Goal: Information Seeking & Learning: Learn about a topic

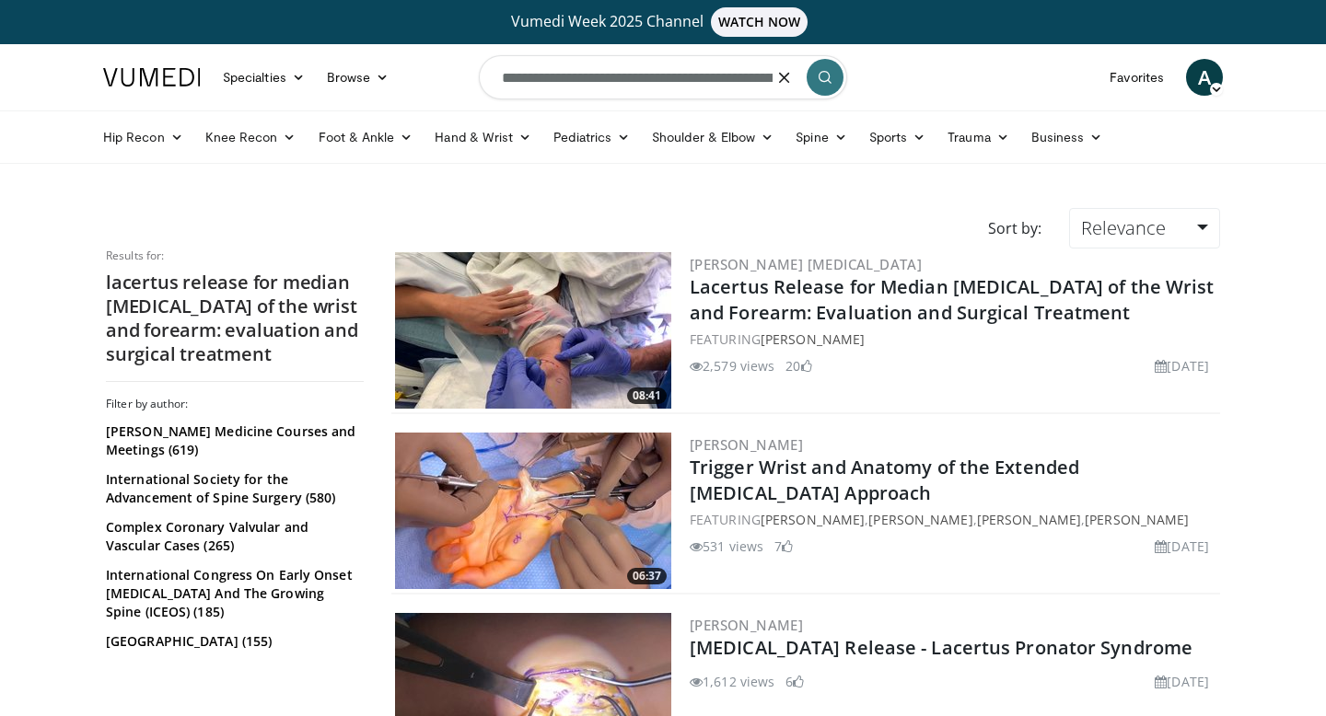
click at [601, 75] on input "**********" at bounding box center [663, 77] width 368 height 44
type input "**********"
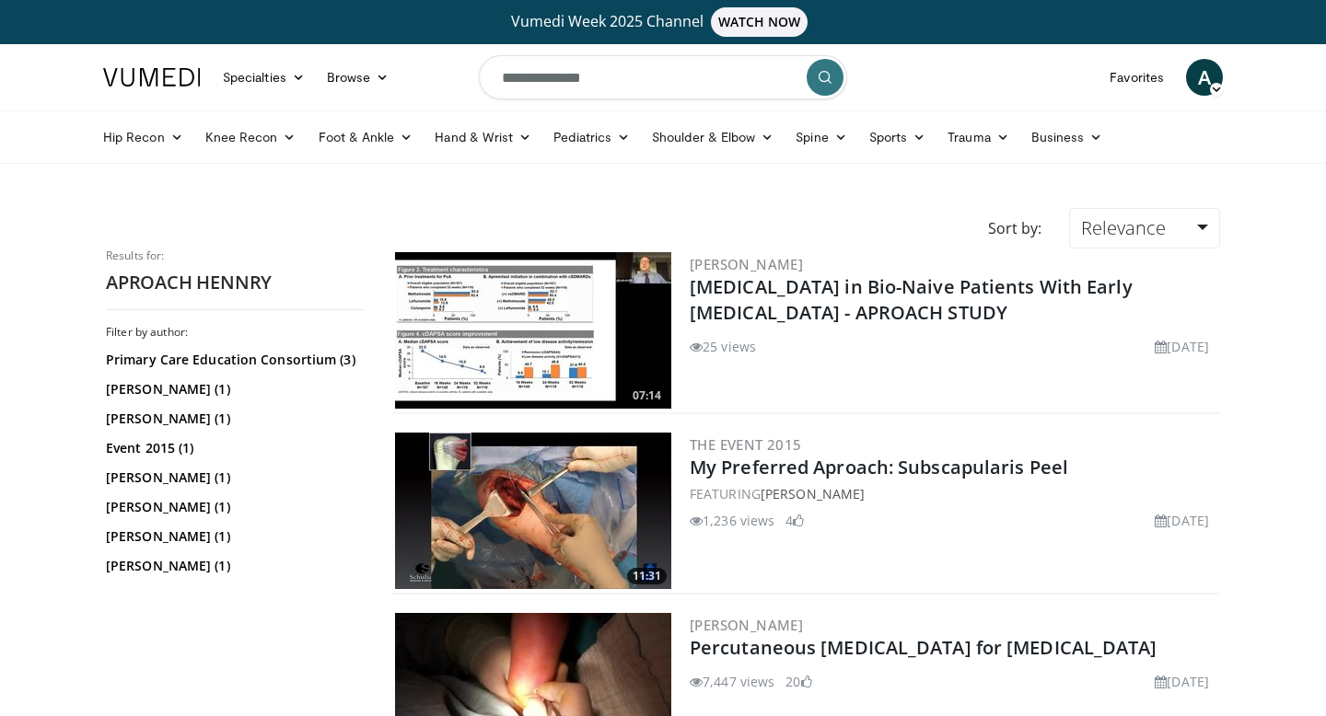
click at [548, 94] on input "**********" at bounding box center [663, 77] width 368 height 44
type input "**********"
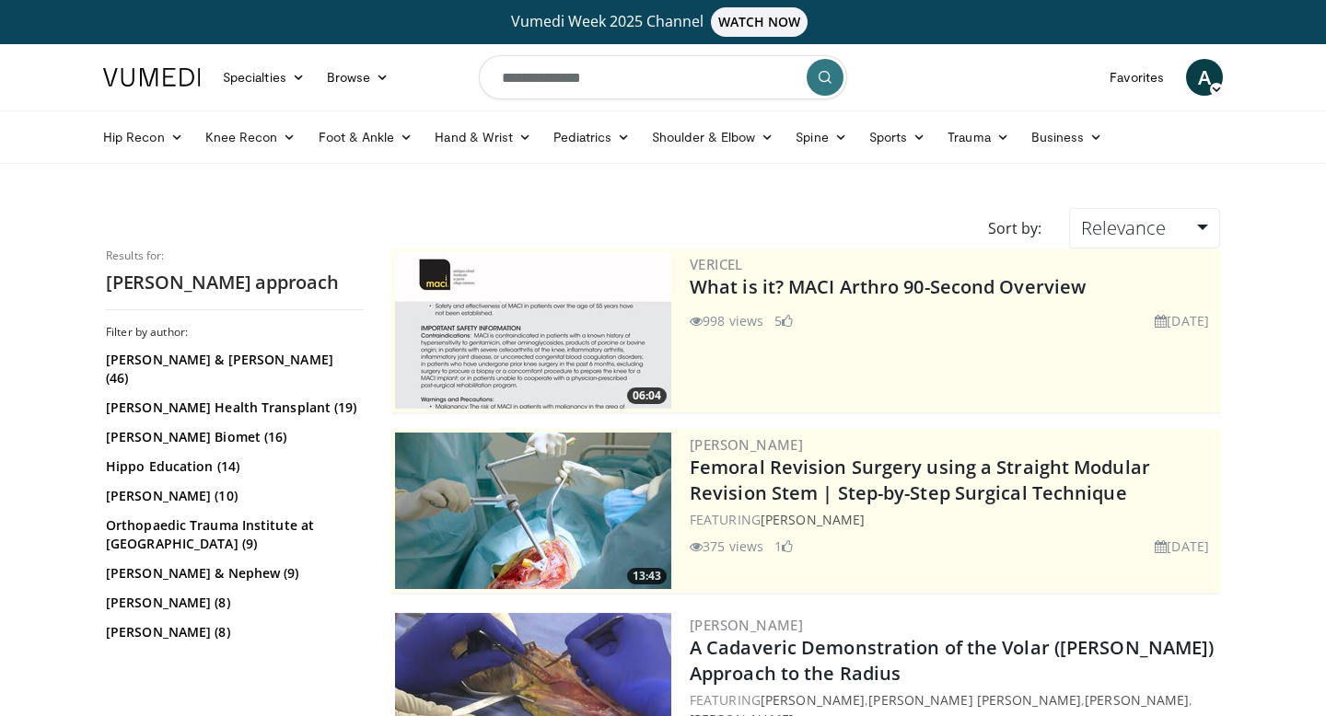
click at [658, 88] on input "**********" at bounding box center [663, 77] width 368 height 44
type input "**********"
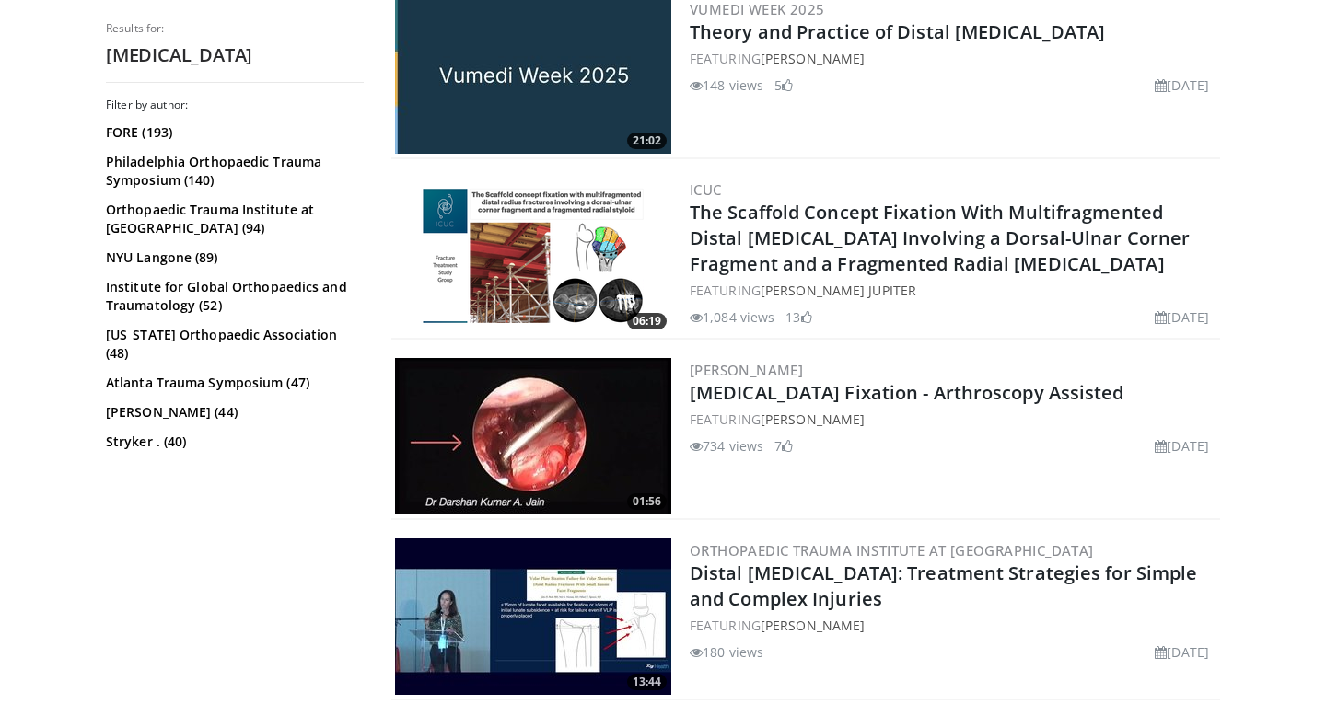
scroll to position [1458, 0]
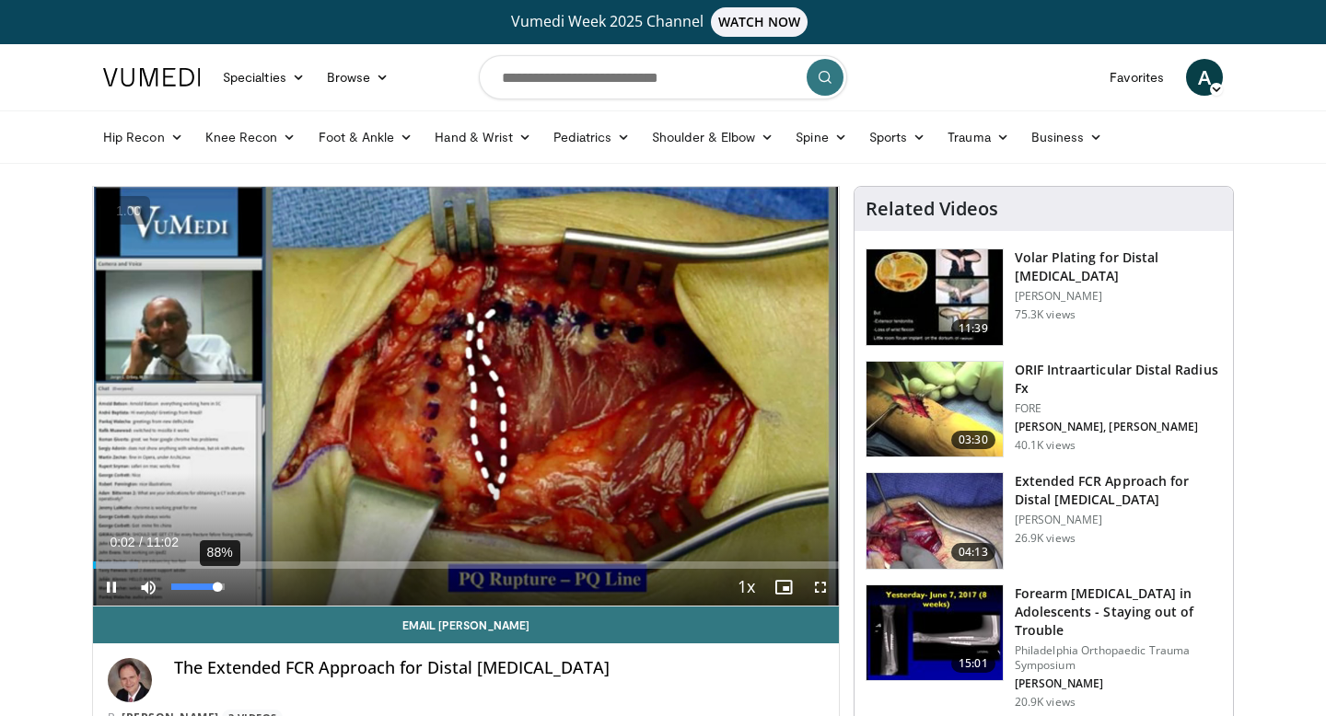
drag, startPoint x: 185, startPoint y: 584, endPoint x: 219, endPoint y: 584, distance: 34.1
click at [219, 584] on div "88%" at bounding box center [197, 587] width 52 height 6
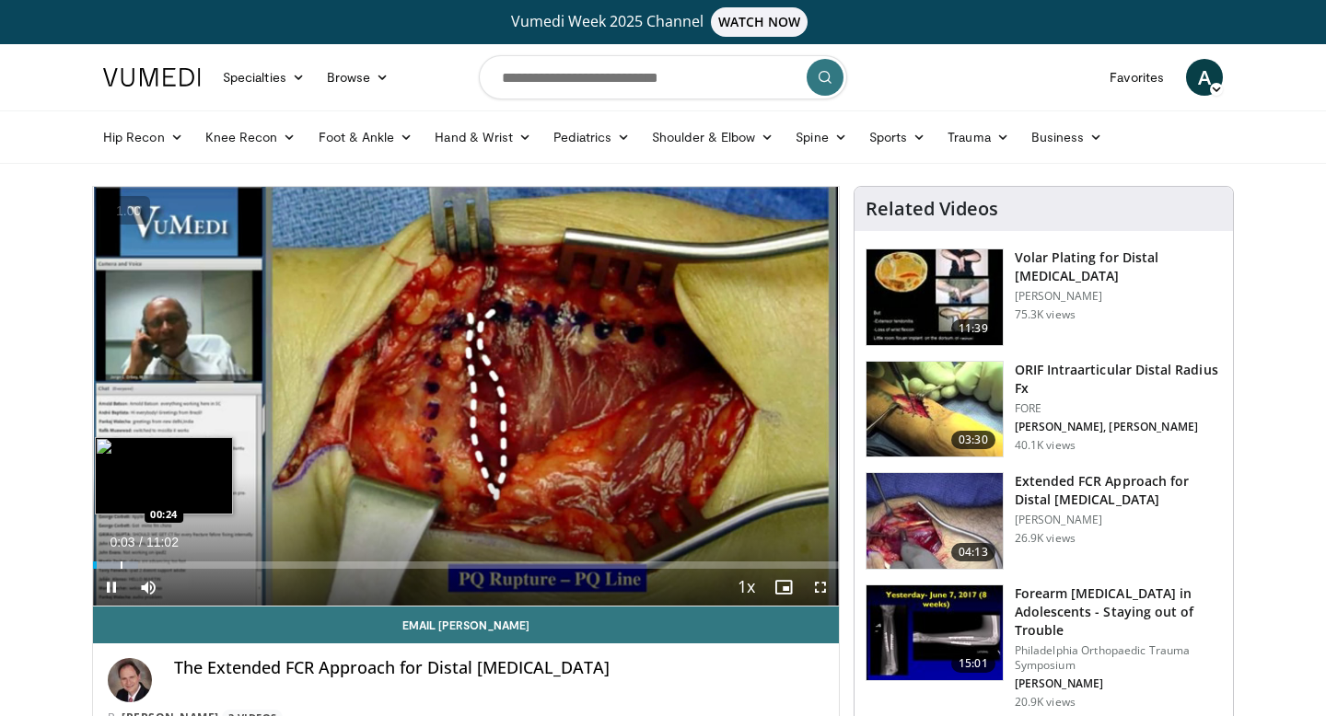
click at [127, 554] on div "Loaded : 6.02% 00:03 00:24" at bounding box center [466, 559] width 746 height 17
click at [146, 554] on div "Loaded : 6.02% 00:30 00:47" at bounding box center [466, 559] width 746 height 17
click at [155, 554] on div "Loaded : 12.07% 00:55 00:55" at bounding box center [466, 559] width 746 height 17
click at [169, 554] on div "Loaded : 15.09% 00:55 01:07" at bounding box center [466, 559] width 746 height 17
click at [180, 554] on div "Loaded : 19.58% 01:09 01:17" at bounding box center [466, 559] width 746 height 17
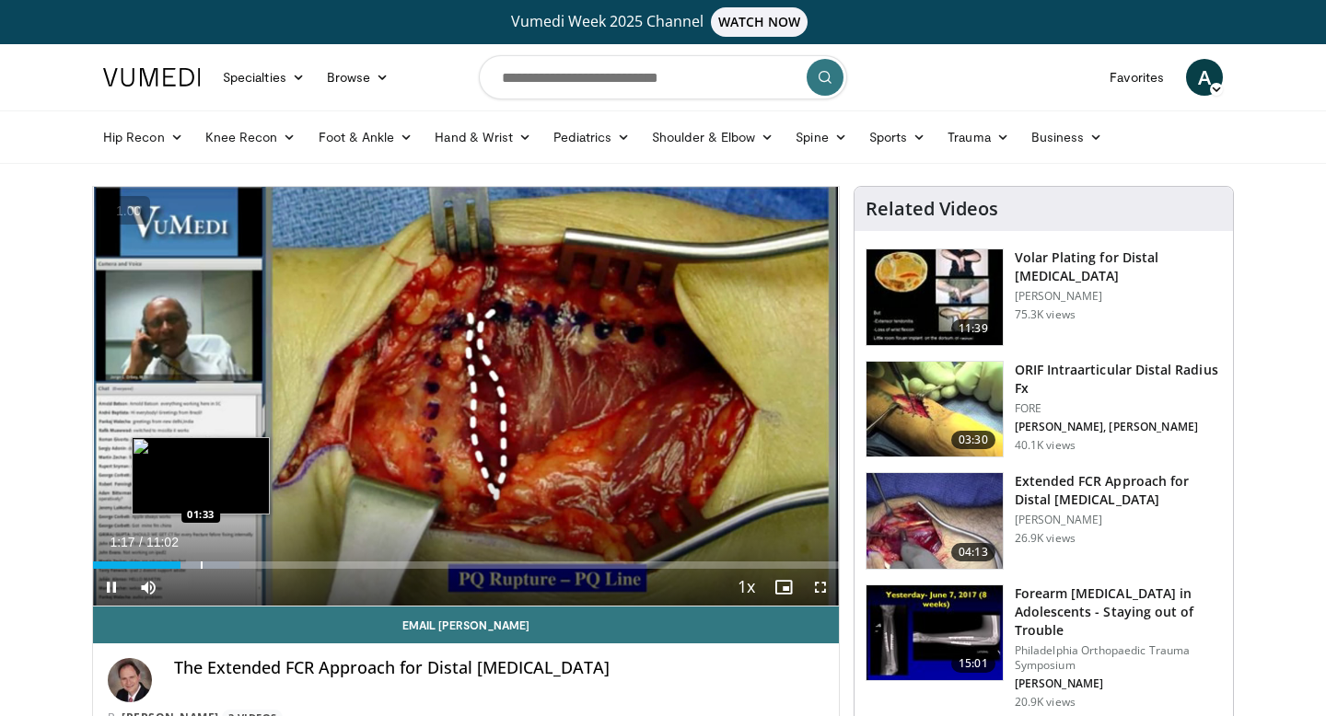
click at [201, 554] on div "Loaded : 19.58% 01:17 01:33" at bounding box center [466, 559] width 746 height 17
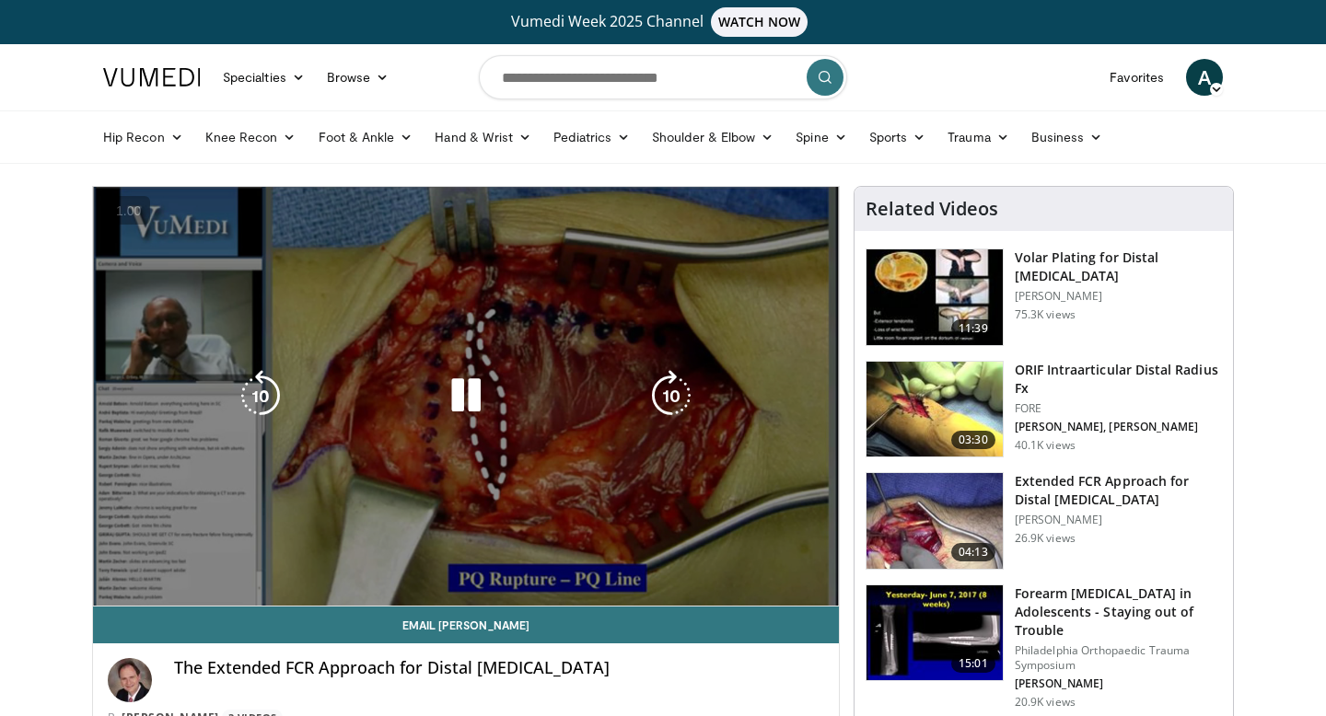
click at [215, 588] on div "Loaded : 19.58% 01:35 01:33" at bounding box center [466, 596] width 746 height 17
click at [226, 554] on video-js "**********" at bounding box center [466, 397] width 746 height 420
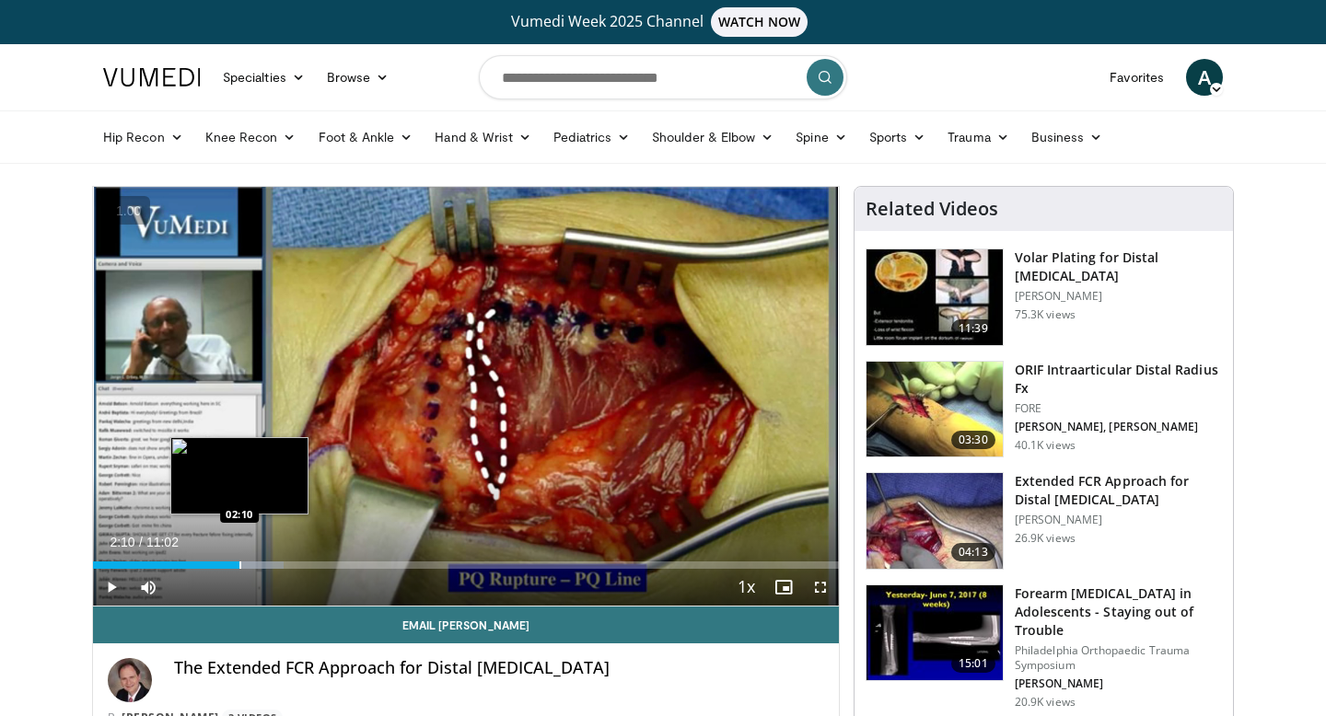
click at [238, 562] on div "Loaded : 25.61% 02:10 02:10" at bounding box center [466, 565] width 746 height 7
click at [267, 563] on div "Progress Bar" at bounding box center [268, 565] width 2 height 7
click at [269, 563] on div "Progress Bar" at bounding box center [268, 565] width 2 height 7
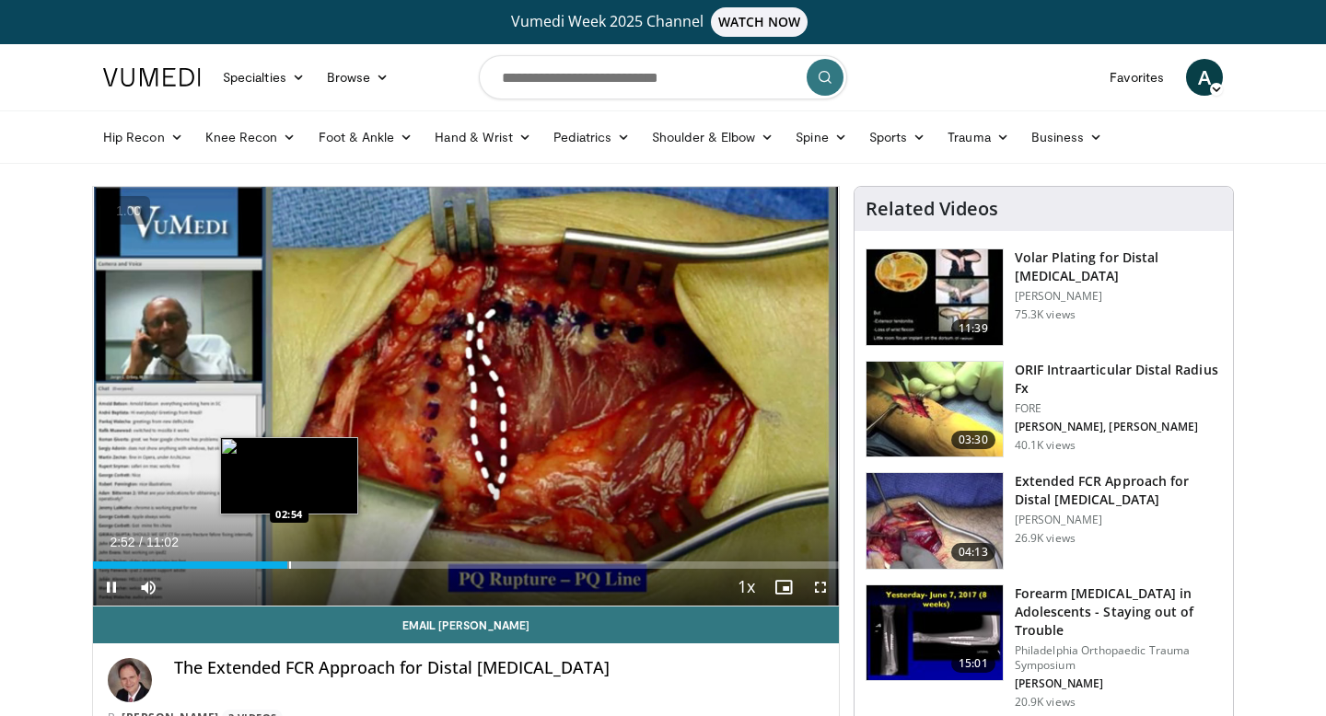
click at [291, 563] on div "Progress Bar" at bounding box center [290, 565] width 2 height 7
click at [313, 562] on div "Progress Bar" at bounding box center [312, 565] width 2 height 7
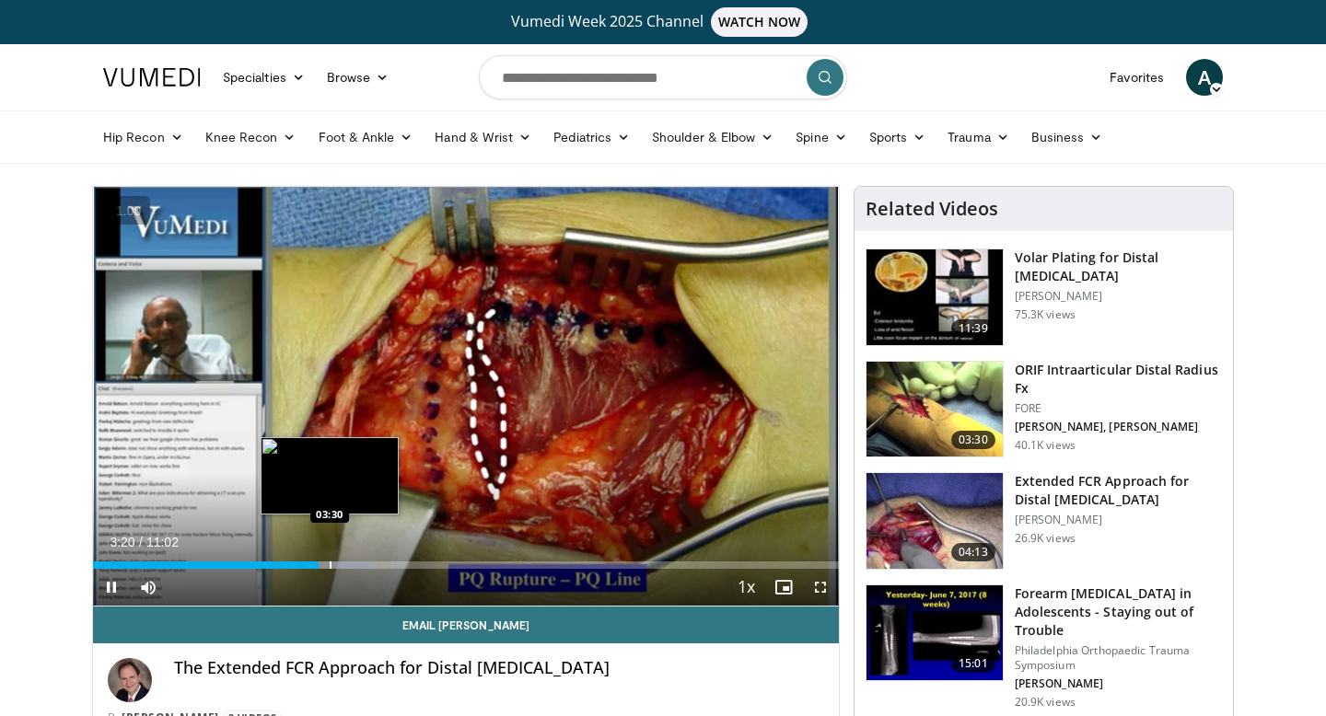
click at [331, 562] on div "Progress Bar" at bounding box center [331, 565] width 2 height 7
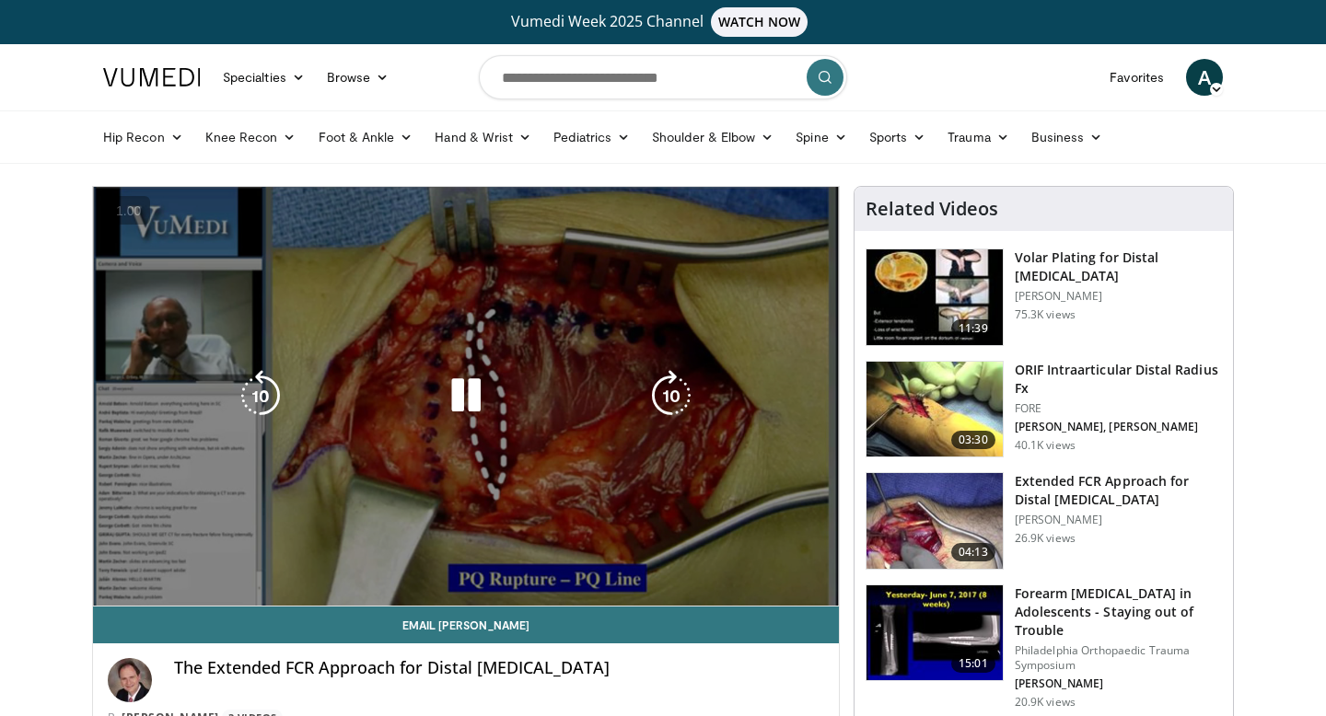
click at [346, 561] on div "10 seconds Tap to unmute" at bounding box center [466, 396] width 746 height 419
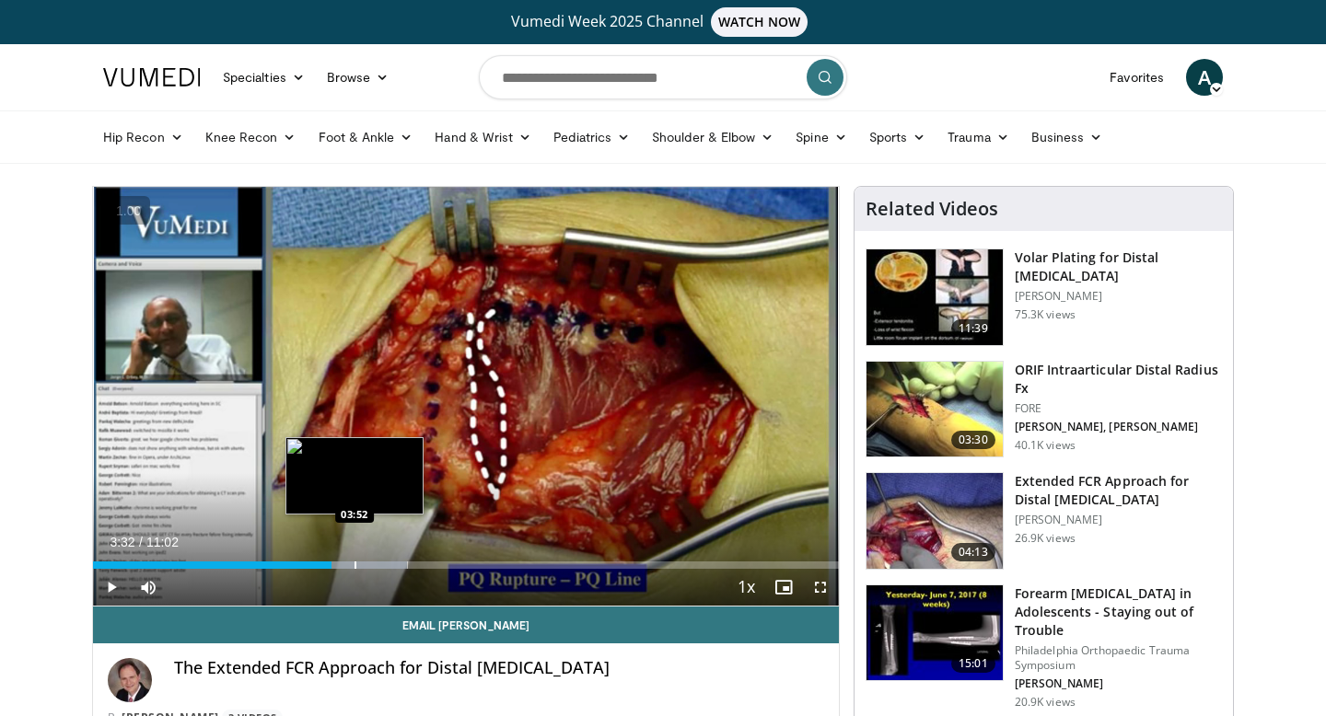
click at [355, 562] on div "Progress Bar" at bounding box center [355, 565] width 2 height 7
click at [366, 562] on div "Progress Bar" at bounding box center [366, 565] width 2 height 7
click at [373, 562] on div "Progress Bar" at bounding box center [372, 565] width 2 height 7
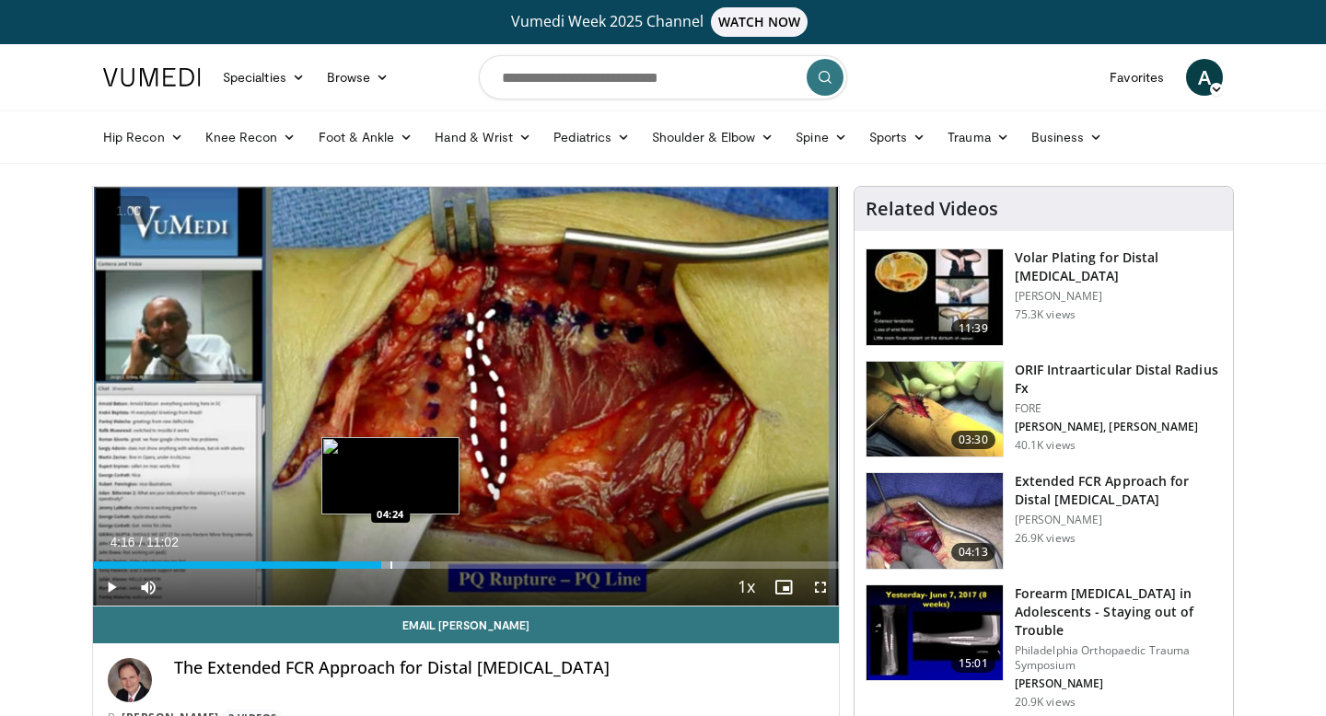
click at [392, 562] on div "Progress Bar" at bounding box center [391, 565] width 2 height 7
click at [417, 562] on div "Progress Bar" at bounding box center [417, 565] width 2 height 7
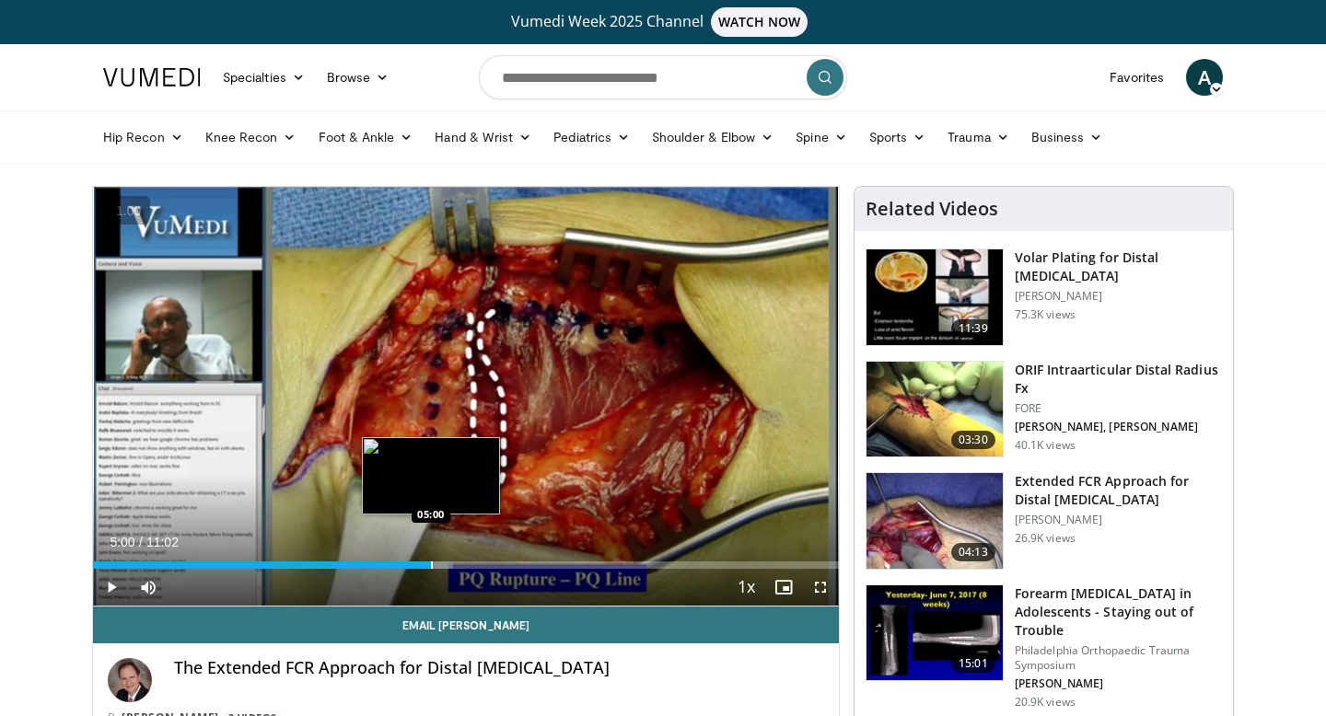
click at [430, 560] on div "Loaded : 48.30% 05:00 05:00" at bounding box center [466, 559] width 746 height 17
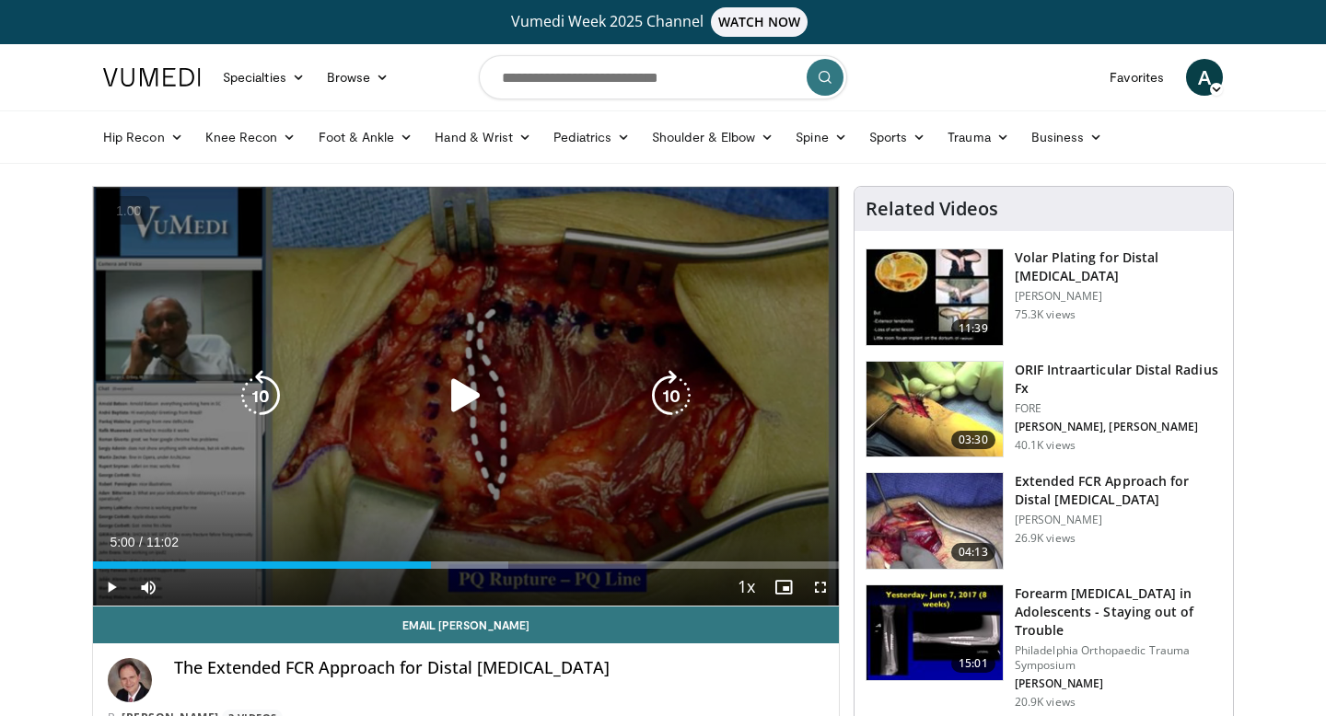
click at [483, 404] on icon "Video Player" at bounding box center [466, 396] width 52 height 52
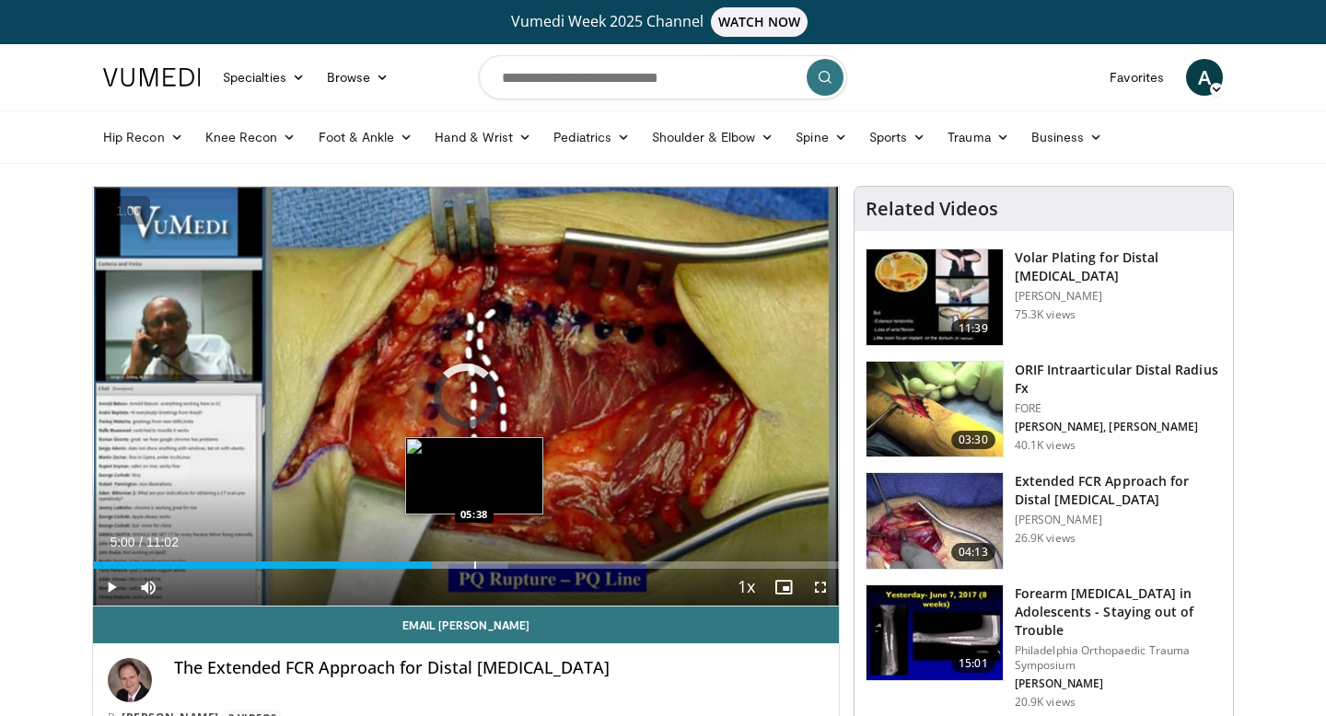
click at [473, 559] on div "Loaded : 55.75% 05:01 05:38" at bounding box center [466, 559] width 746 height 17
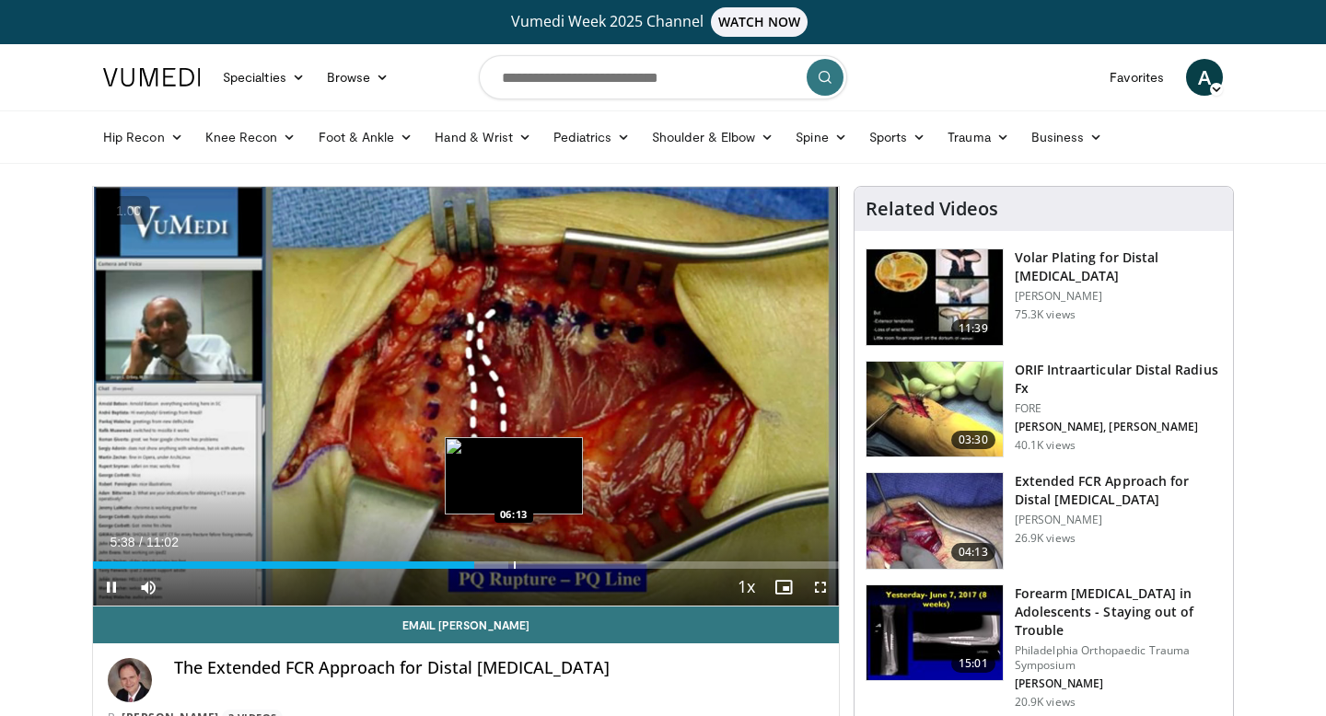
click at [514, 562] on div "Progress Bar" at bounding box center [515, 565] width 2 height 7
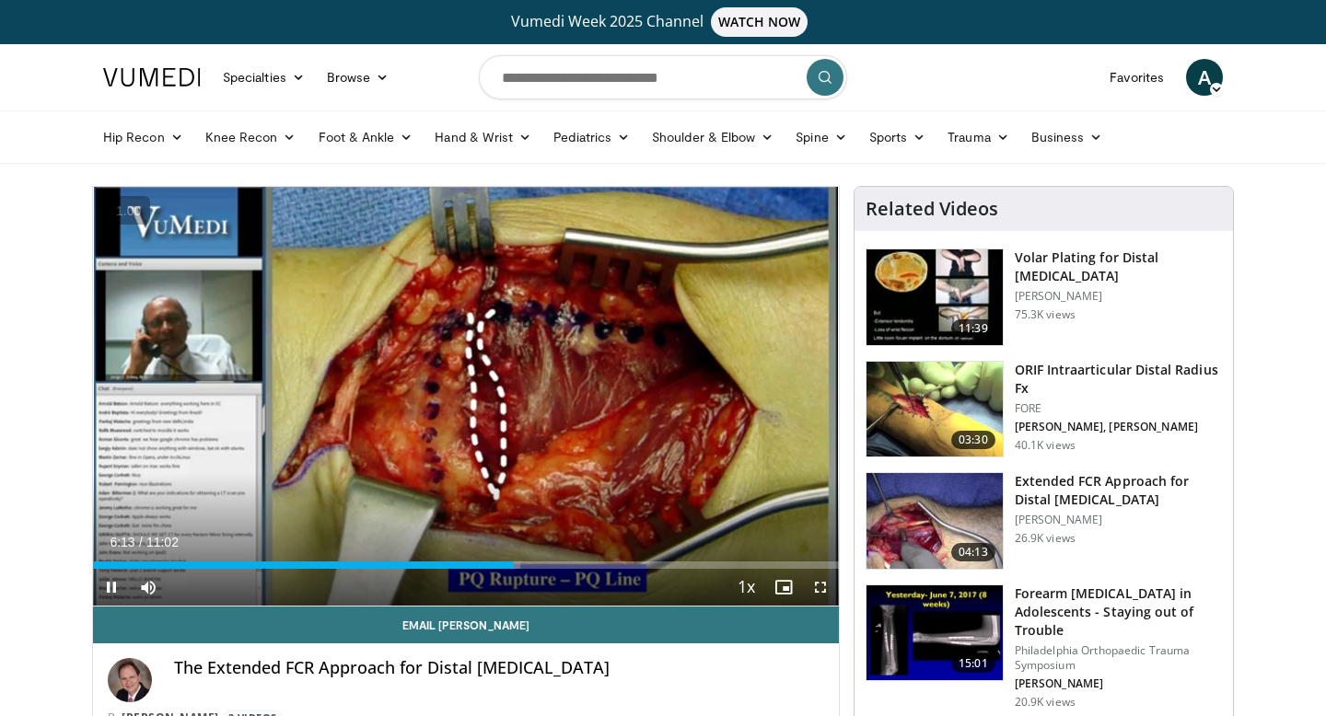
click at [565, 569] on div "Current Time 6:13 / Duration 11:02 Pause Skip Backward Skip Forward Mute 32% Lo…" at bounding box center [466, 587] width 746 height 37
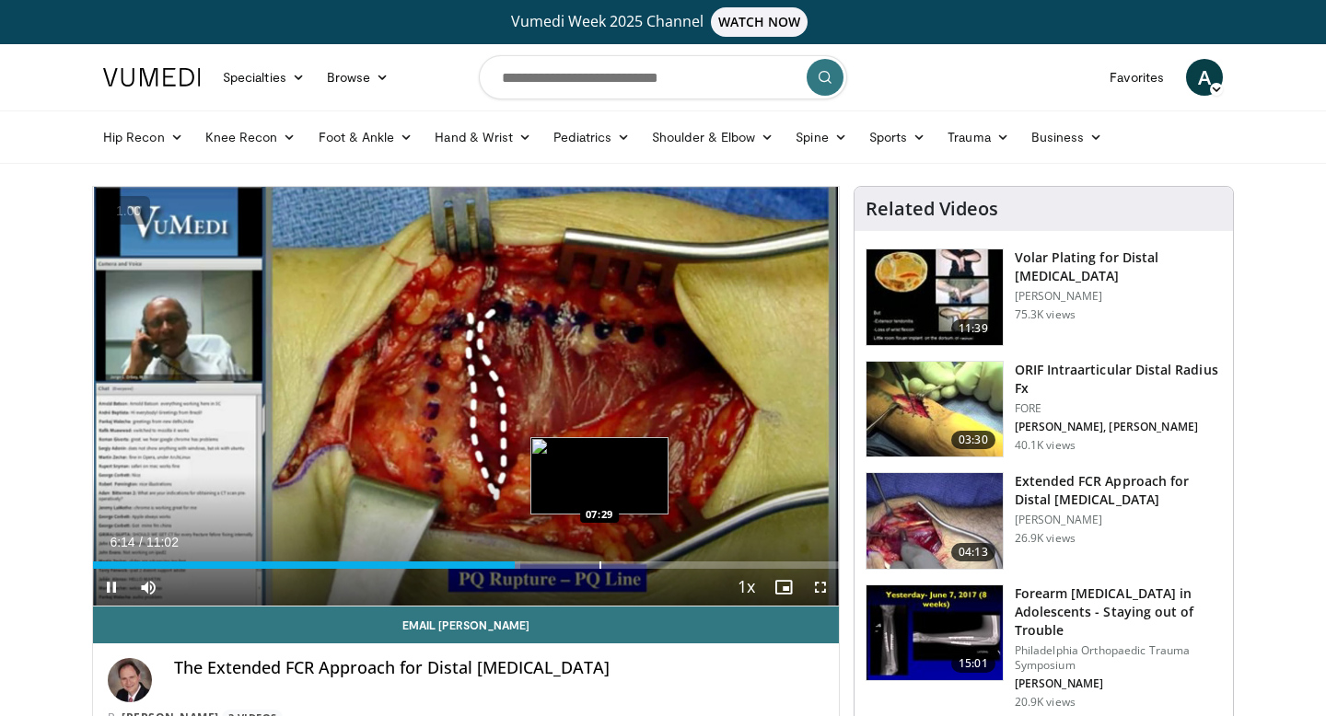
click at [599, 566] on div "Progress Bar" at bounding box center [600, 565] width 2 height 7
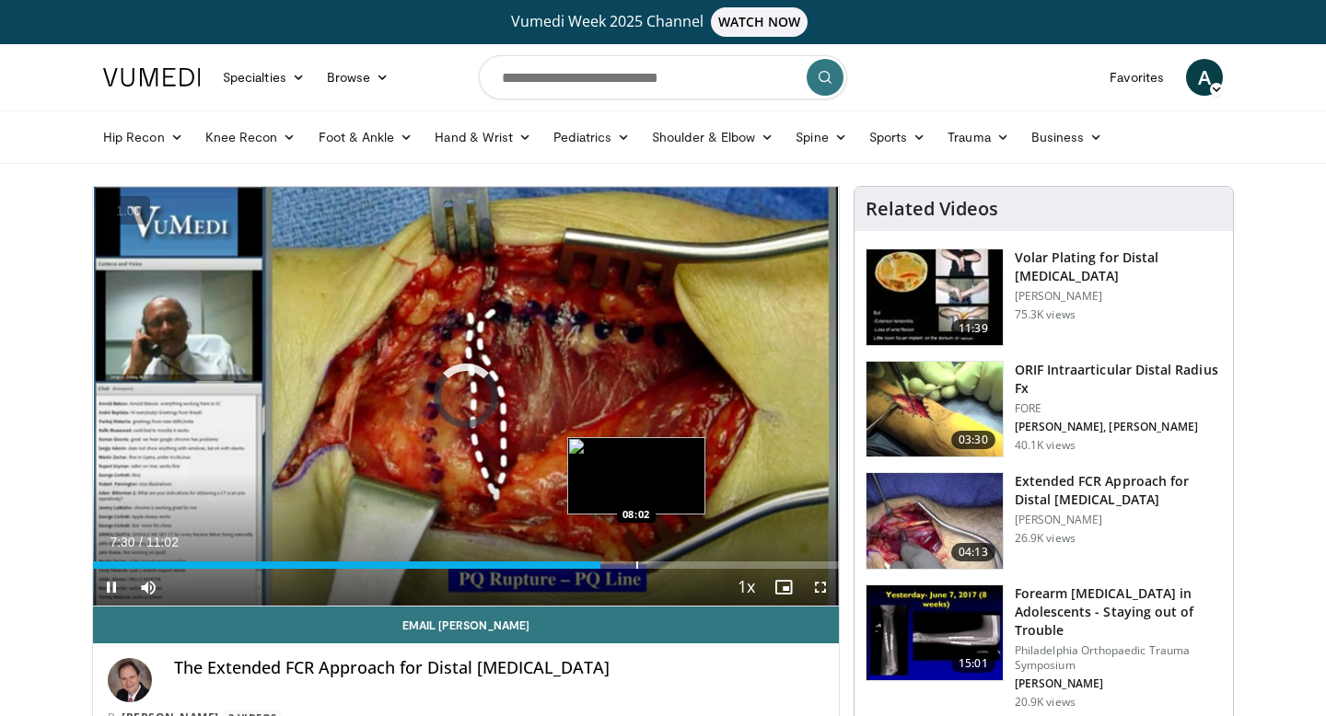
click at [637, 566] on div "Progress Bar" at bounding box center [637, 565] width 2 height 7
click at [677, 565] on div "Progress Bar" at bounding box center [676, 565] width 2 height 7
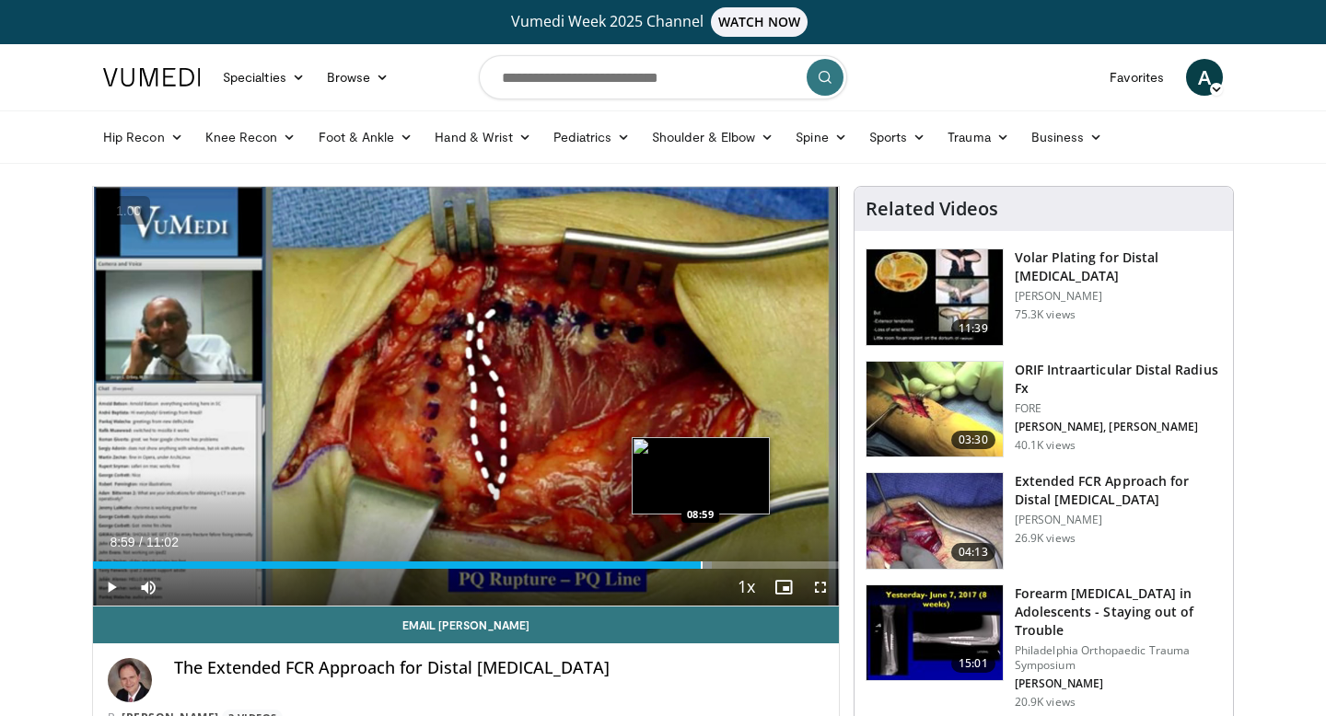
click at [700, 560] on div "Loaded : 83.01% 08:59 08:59" at bounding box center [466, 559] width 746 height 17
click at [726, 559] on div "Loaded : 86.03% 09:22 09:22" at bounding box center [466, 559] width 746 height 17
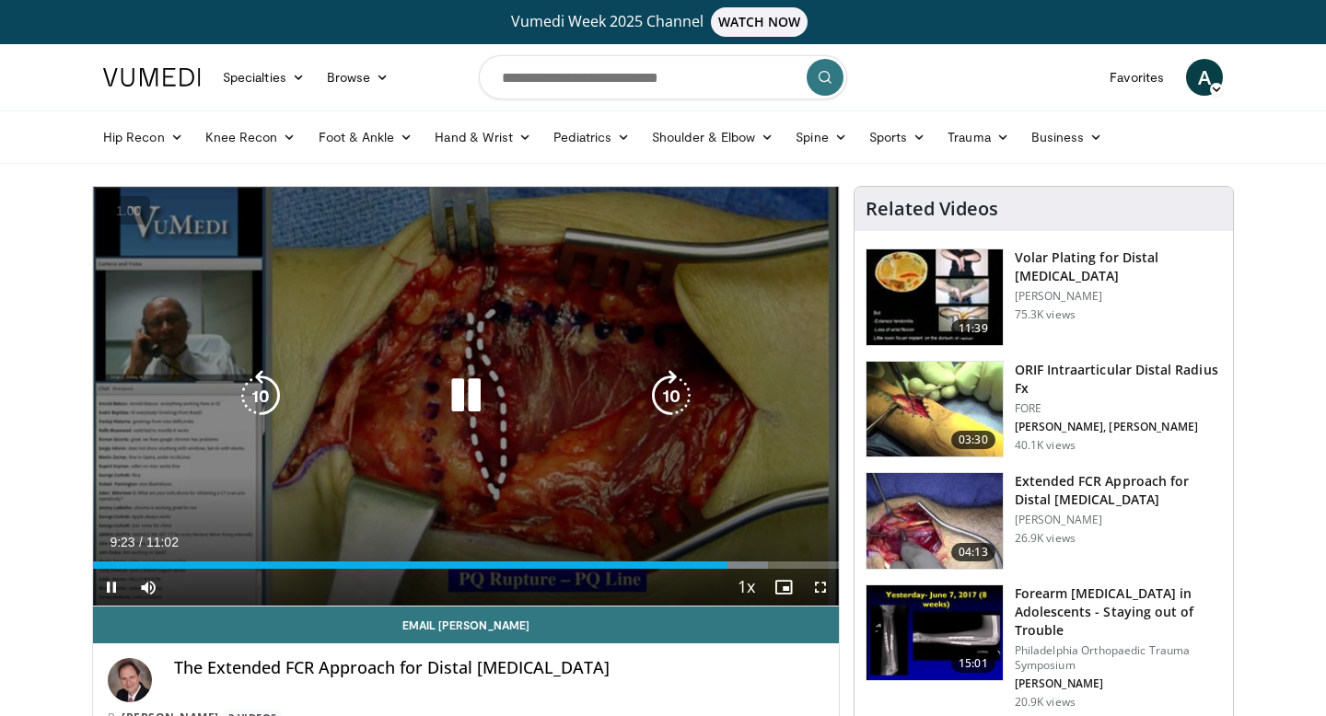
click at [481, 391] on icon "Video Player" at bounding box center [466, 396] width 52 height 52
